Goal: Transaction & Acquisition: Book appointment/travel/reservation

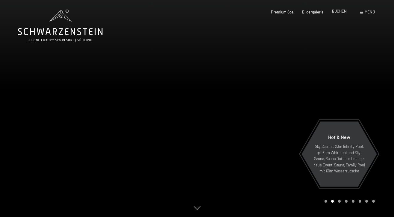
click at [340, 13] on span "BUCHEN" at bounding box center [339, 11] width 15 height 5
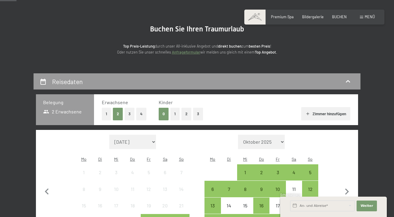
scroll to position [92, 0]
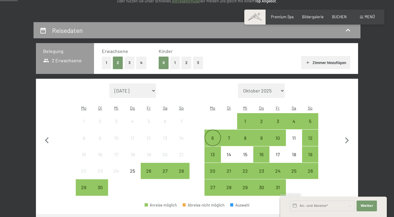
click at [214, 135] on div "6" at bounding box center [212, 142] width 15 height 15
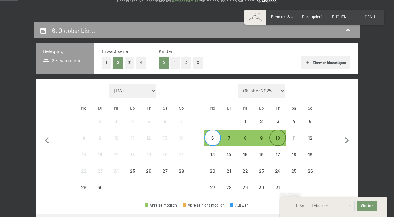
click at [276, 130] on div "10" at bounding box center [277, 137] width 15 height 15
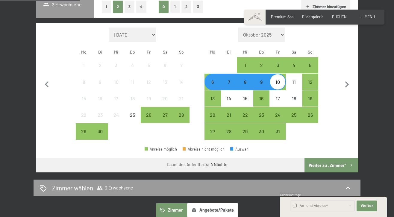
scroll to position [167, 0]
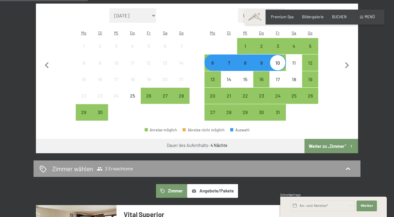
click at [321, 139] on button "Weiter zu „Zimmer“" at bounding box center [331, 146] width 54 height 14
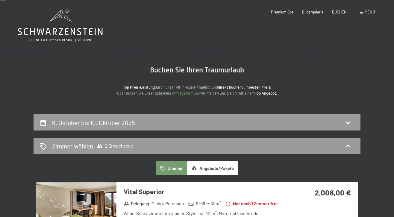
scroll to position [0, 0]
click at [120, 144] on span "2 Erwachsene" at bounding box center [115, 146] width 36 height 6
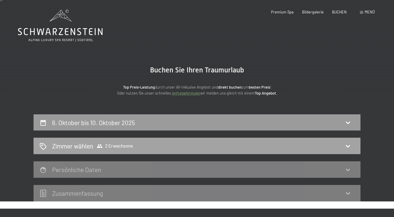
scroll to position [2, 0]
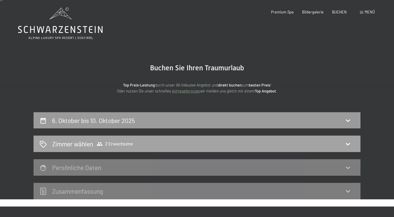
click at [120, 144] on span "2 Erwachsene" at bounding box center [115, 144] width 36 height 6
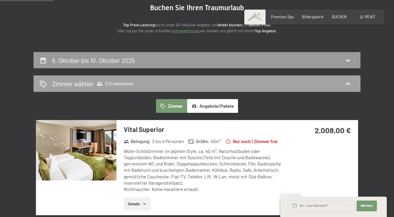
scroll to position [83, 0]
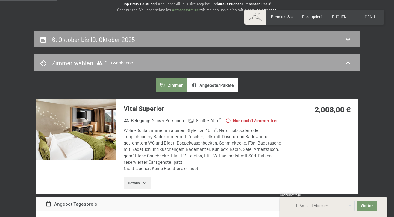
click at [349, 60] on icon at bounding box center [347, 62] width 7 height 7
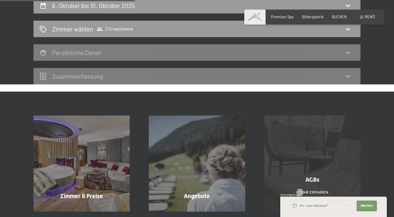
scroll to position [117, 0]
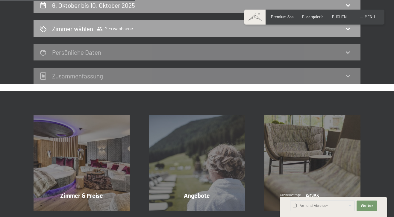
click at [43, 26] on icon at bounding box center [43, 29] width 7 height 7
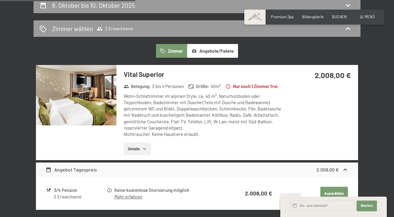
click at [164, 52] on icon "button" at bounding box center [162, 50] width 5 height 5
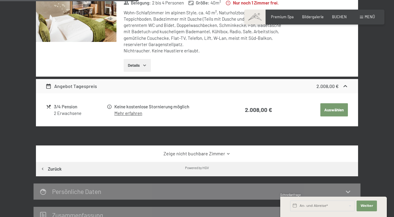
scroll to position [200, 0]
